Goal: Task Accomplishment & Management: Complete application form

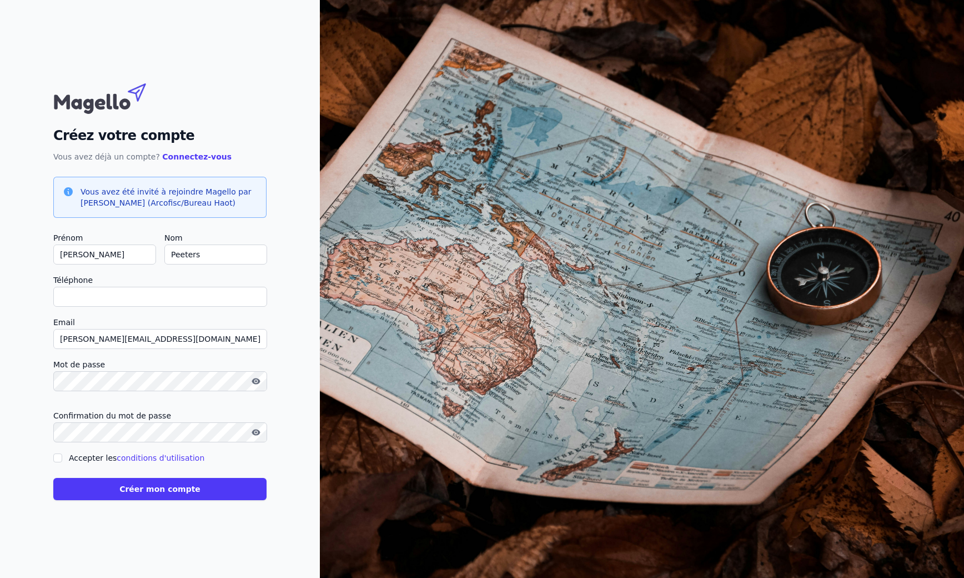
click at [156, 304] on input "Téléphone" at bounding box center [160, 297] width 214 height 20
type input "[PHONE_NUMBER]"
click at [263, 381] on button "button" at bounding box center [256, 380] width 18 height 13
click at [256, 436] on icon "button" at bounding box center [256, 432] width 9 height 9
click at [59, 457] on input "Accepter les conditions d'utilisation" at bounding box center [57, 457] width 9 height 9
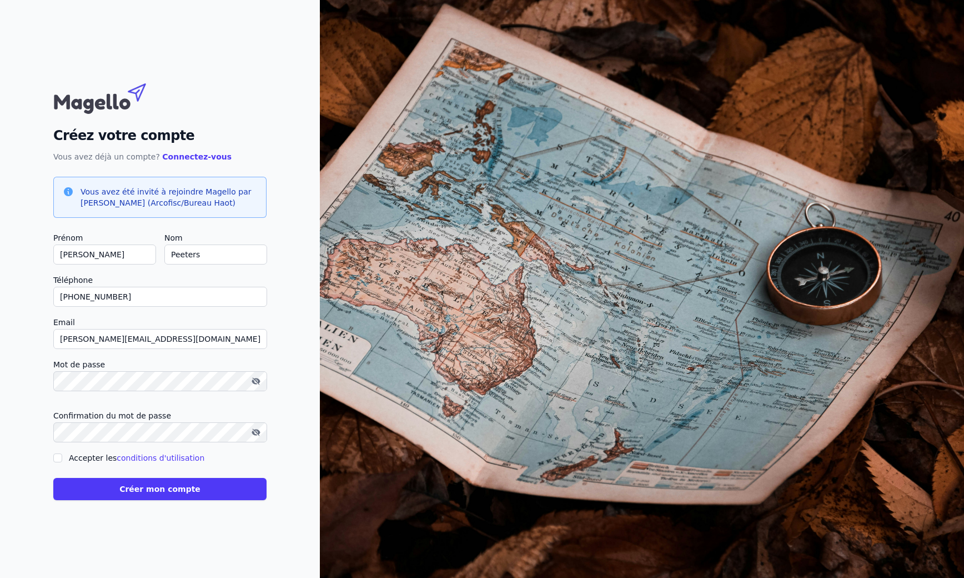
checkbox input "true"
click at [180, 491] on button "Créer mon compte" at bounding box center [159, 489] width 213 height 22
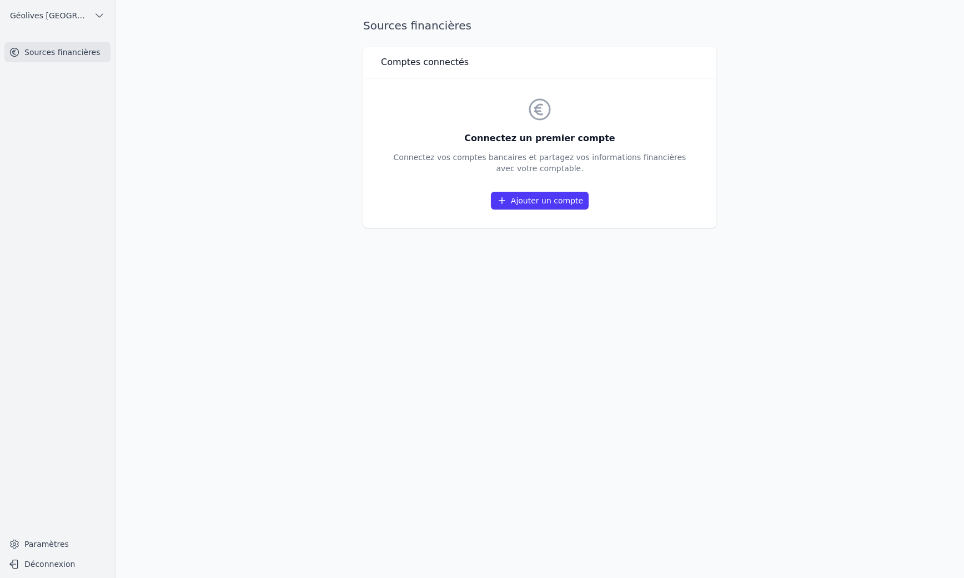
click at [539, 202] on link "Ajouter un compte" at bounding box center [540, 201] width 98 height 18
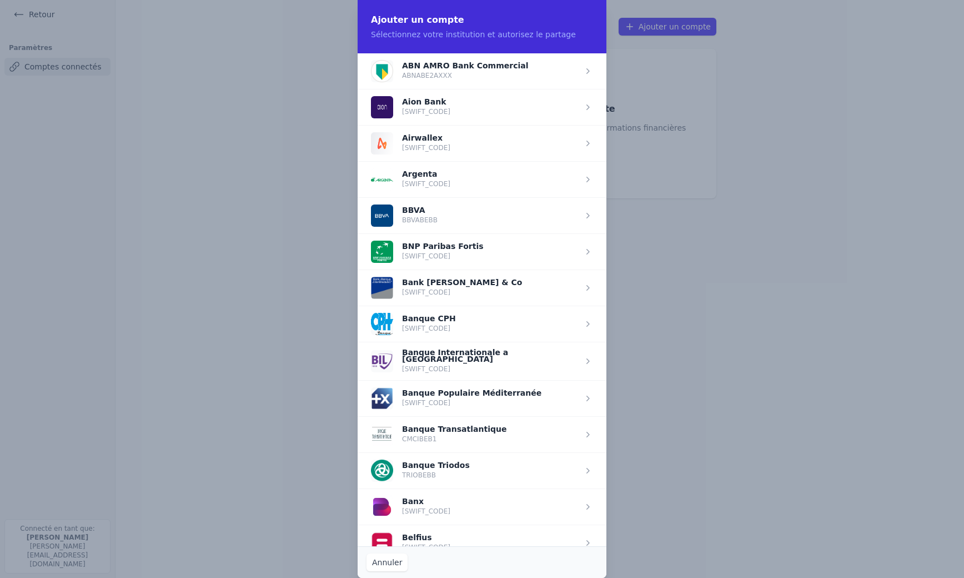
click at [469, 246] on span "button" at bounding box center [482, 251] width 249 height 36
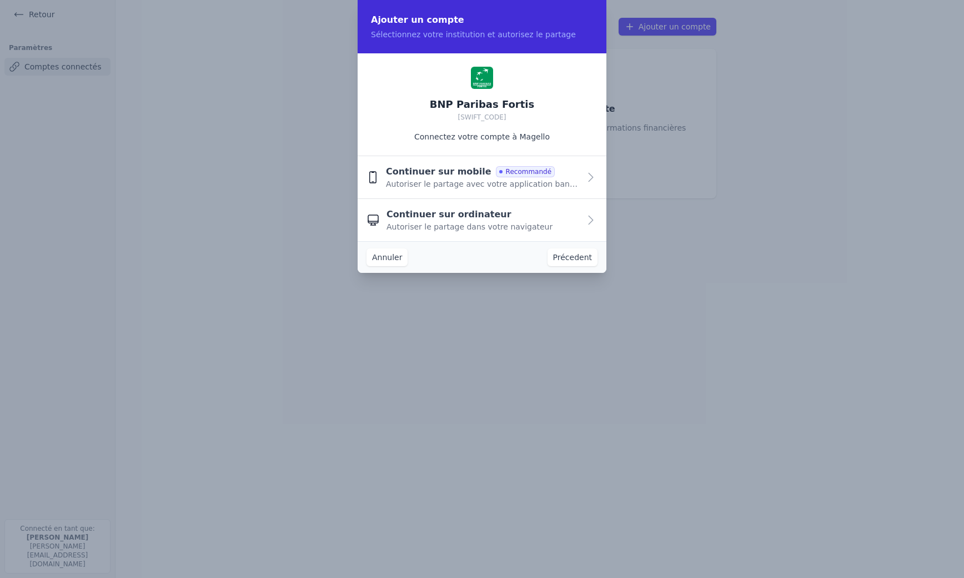
click at [562, 179] on span "Autoriser le partage avec votre application bancaire" at bounding box center [483, 183] width 194 height 11
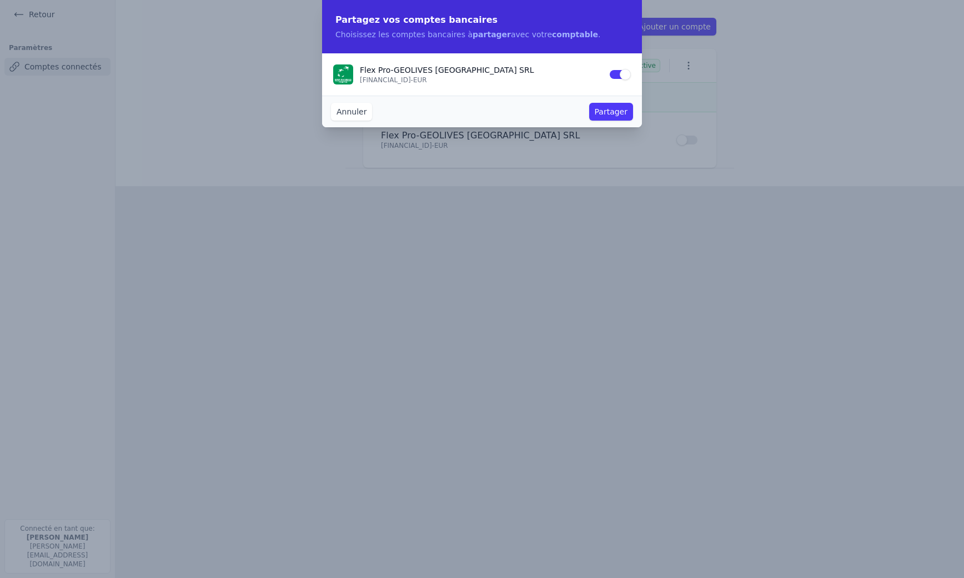
click at [613, 113] on button "Partager" at bounding box center [611, 112] width 44 height 18
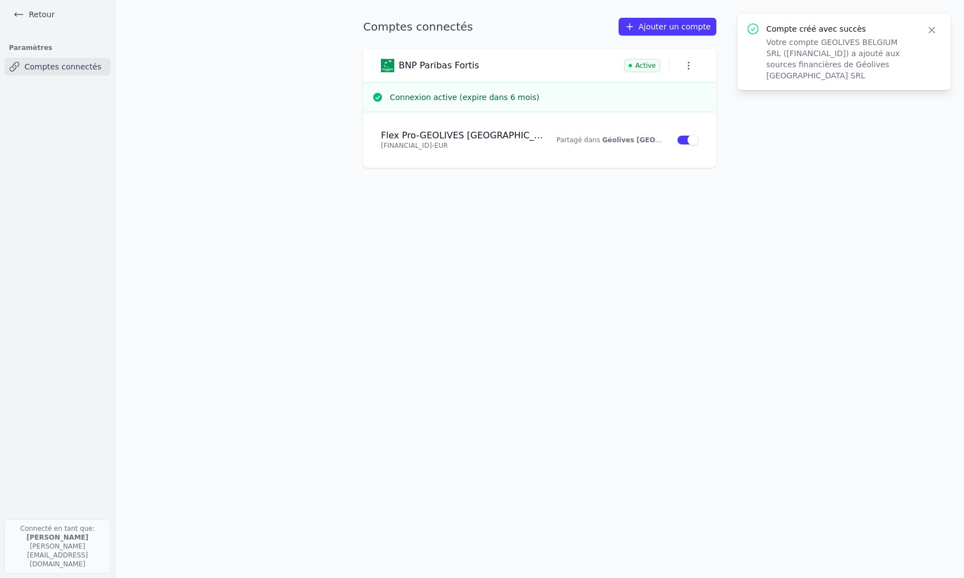
click at [47, 66] on link "Comptes connectés" at bounding box center [57, 67] width 106 height 18
click at [490, 142] on p "[FINANCIAL_ID] - EUR" at bounding box center [462, 145] width 162 height 9
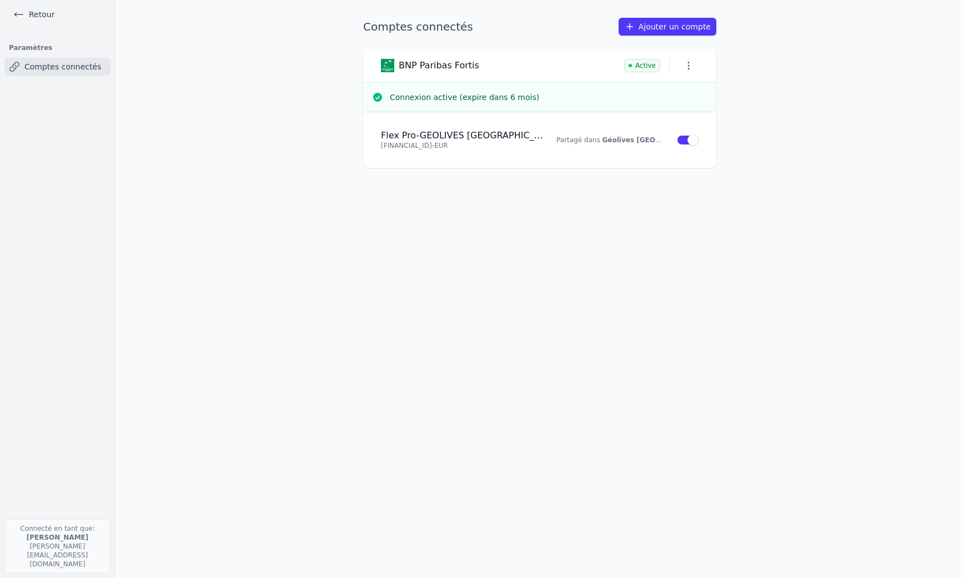
click at [687, 66] on icon "button" at bounding box center [688, 65] width 11 height 11
click at [522, 152] on div at bounding box center [482, 289] width 964 height 578
click at [42, 17] on link "Retour" at bounding box center [34, 15] width 50 height 16
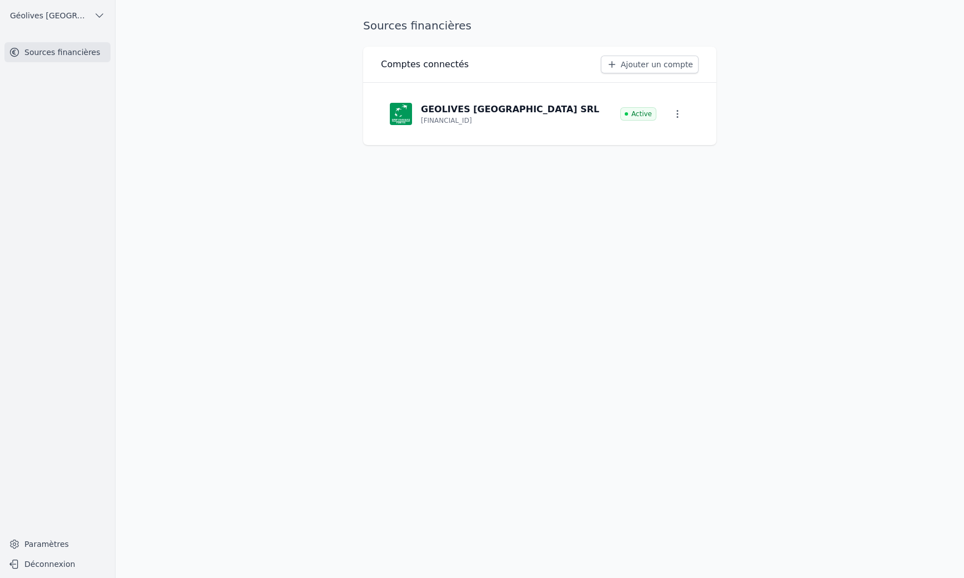
click at [492, 109] on p "GEOLIVES [GEOGRAPHIC_DATA] SRL" at bounding box center [510, 109] width 178 height 13
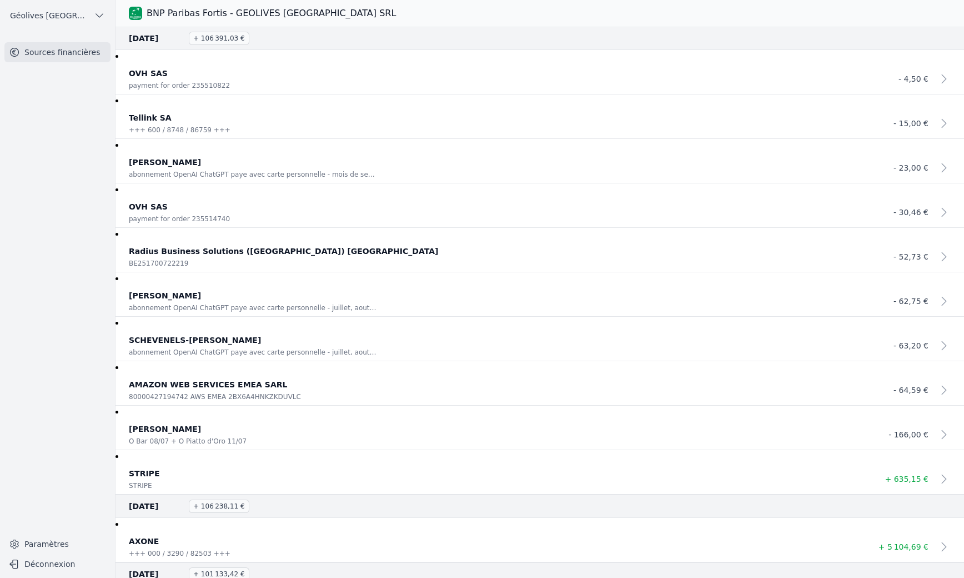
scroll to position [979, 0]
